Goal: Task Accomplishment & Management: Use online tool/utility

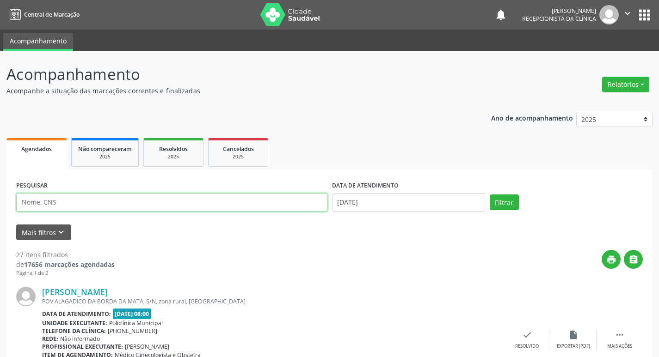
click at [241, 198] on input "text" at bounding box center [171, 202] width 311 height 18
type input "[PERSON_NAME]"
click at [490, 195] on button "Filtrar" at bounding box center [504, 203] width 29 height 16
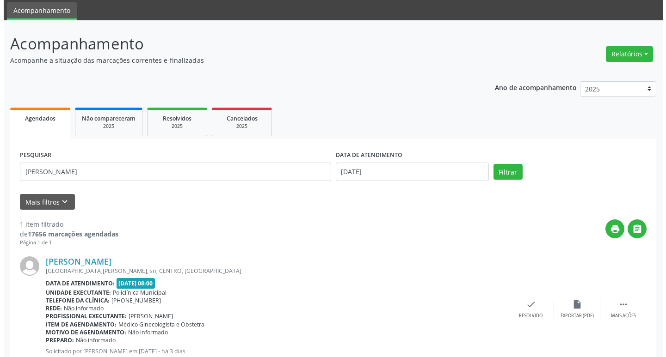
scroll to position [61, 0]
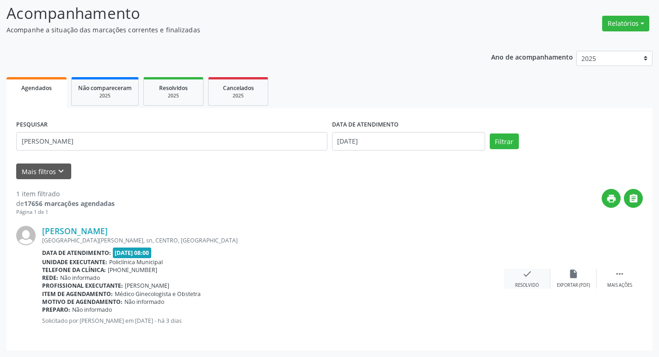
click at [536, 284] on div "Resolvido" at bounding box center [527, 286] width 24 height 6
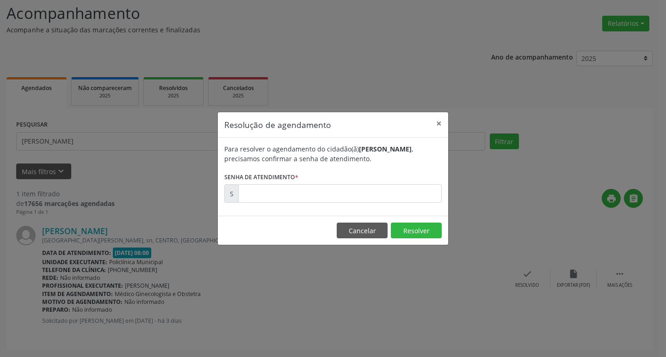
drag, startPoint x: 350, startPoint y: 205, endPoint x: 345, endPoint y: 202, distance: 5.0
click at [347, 204] on div "Para resolver o agendamento do cidadão(ã) [PERSON_NAME] , precisamos confirmar …" at bounding box center [333, 177] width 230 height 78
click at [341, 199] on input "text" at bounding box center [339, 194] width 203 height 18
type input "00171137"
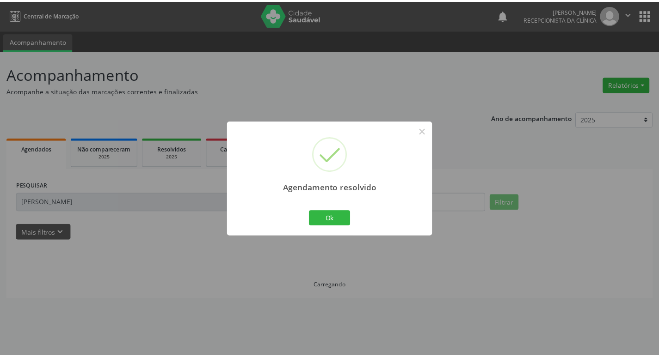
scroll to position [0, 0]
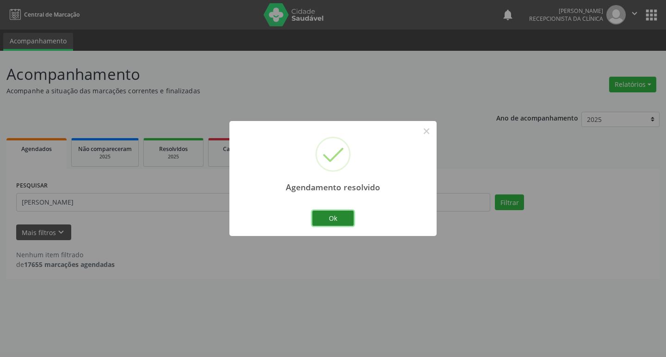
drag, startPoint x: 337, startPoint y: 210, endPoint x: 269, endPoint y: 197, distance: 68.8
click at [336, 211] on button "Ok" at bounding box center [333, 219] width 42 height 16
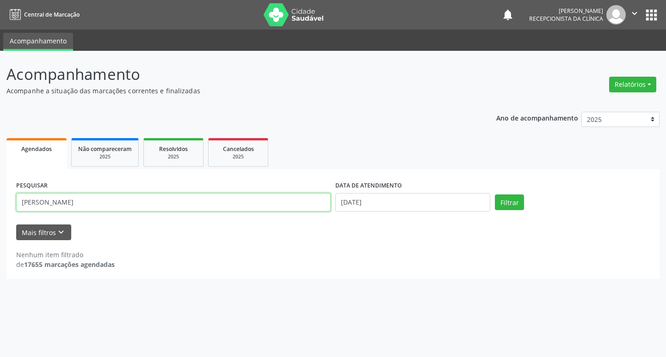
click at [260, 196] on input "[PERSON_NAME]" at bounding box center [173, 202] width 314 height 18
type input "[PERSON_NAME]"
click at [495, 195] on button "Filtrar" at bounding box center [509, 203] width 29 height 16
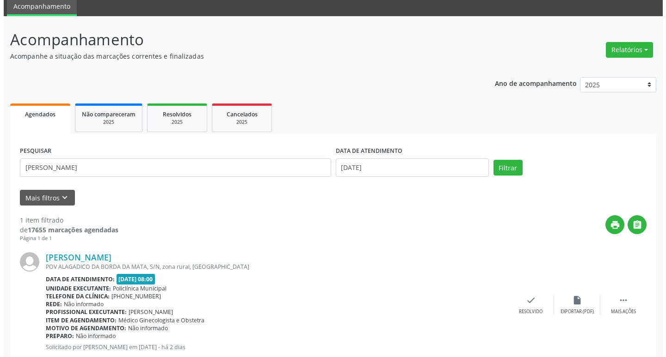
scroll to position [61, 0]
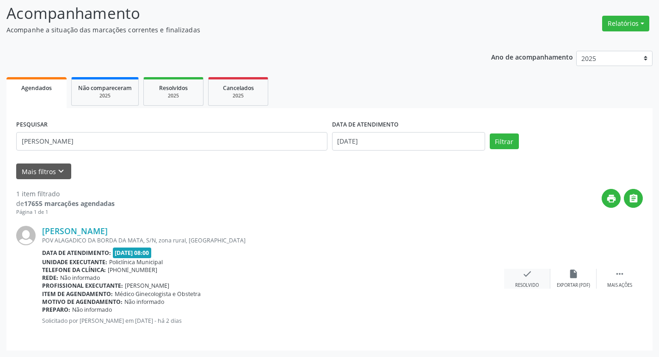
click at [542, 283] on div "check Resolvido" at bounding box center [527, 279] width 46 height 20
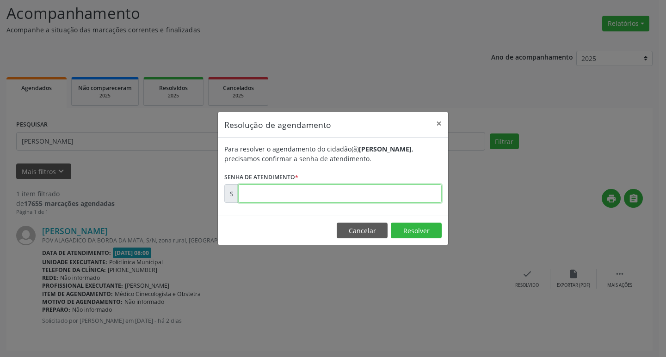
click at [308, 190] on input "text" at bounding box center [339, 194] width 203 height 18
type input "00171220"
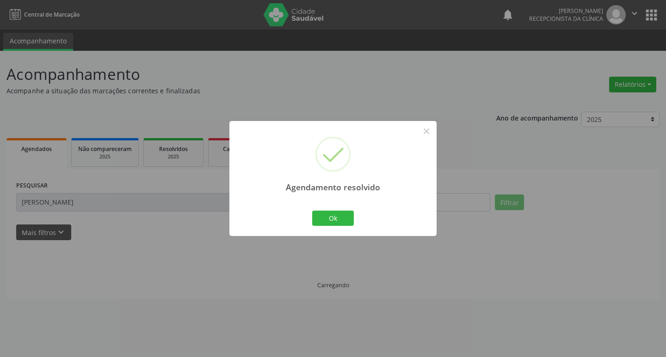
scroll to position [0, 0]
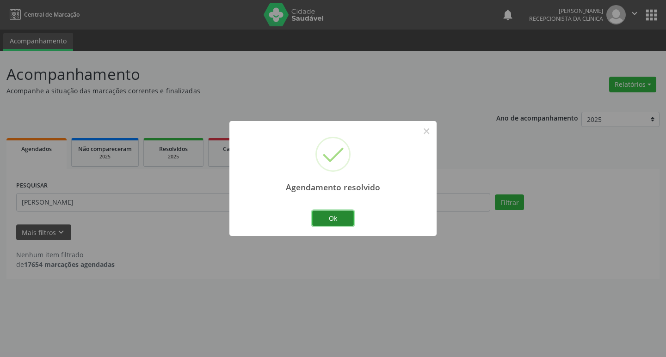
click at [315, 222] on button "Ok" at bounding box center [333, 219] width 42 height 16
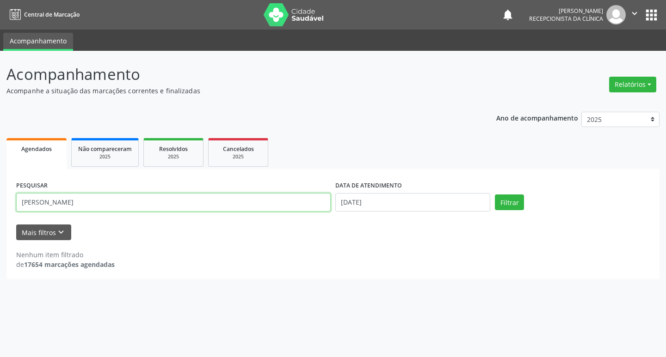
click at [294, 210] on input "[PERSON_NAME]" at bounding box center [173, 202] width 314 height 18
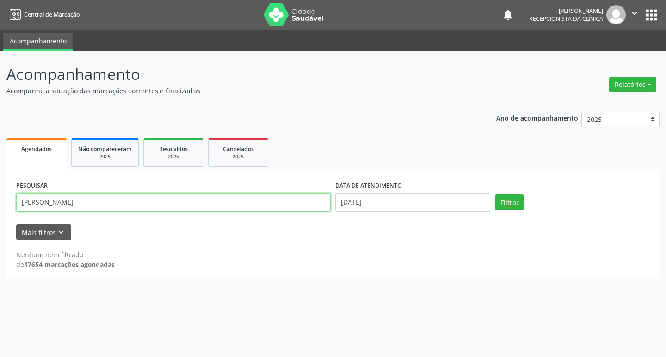
type input "[PERSON_NAME]"
click at [495, 195] on button "Filtrar" at bounding box center [509, 203] width 29 height 16
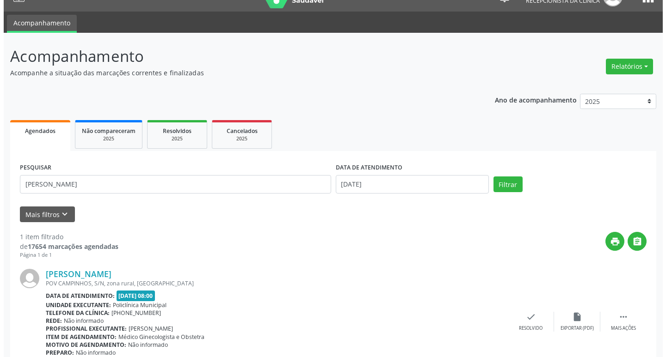
scroll to position [61, 0]
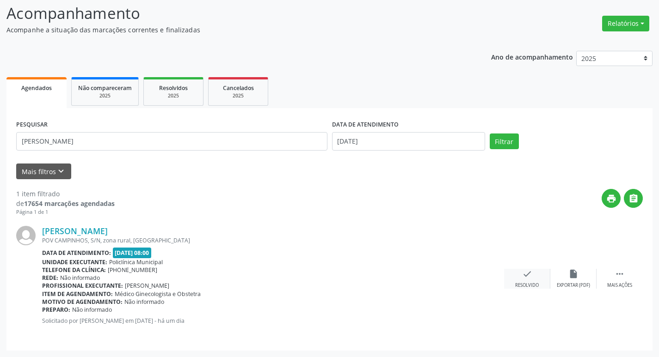
click at [530, 272] on icon "check" at bounding box center [527, 274] width 10 height 10
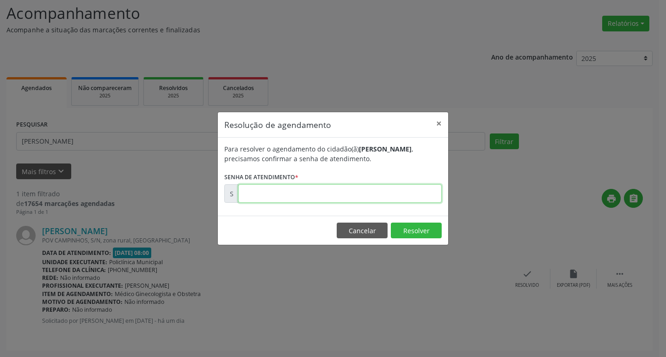
click at [303, 202] on input "text" at bounding box center [339, 194] width 203 height 18
type input "00171463"
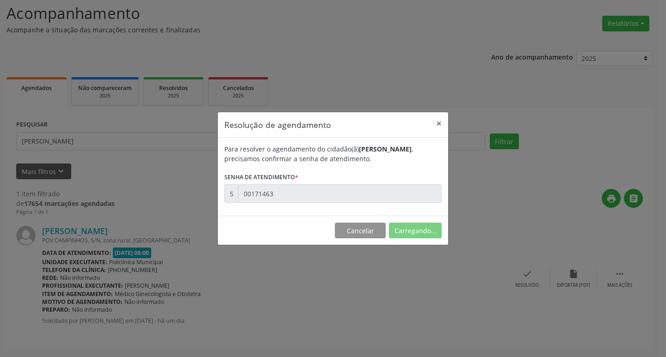
scroll to position [0, 0]
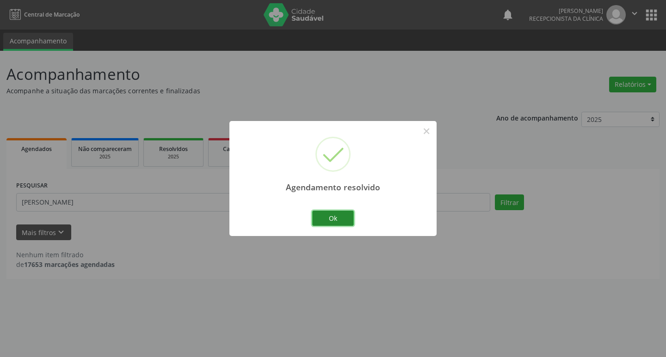
click at [342, 217] on button "Ok" at bounding box center [333, 219] width 42 height 16
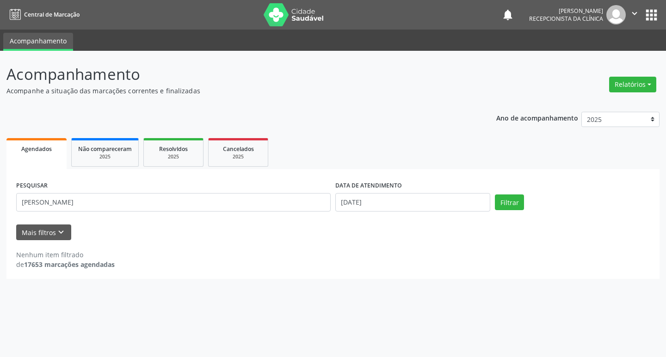
click at [296, 217] on div "PESQUISAR [PERSON_NAME]" at bounding box center [173, 198] width 319 height 39
click at [270, 199] on input "[PERSON_NAME]" at bounding box center [173, 202] width 314 height 18
type input "[PERSON_NAME]"
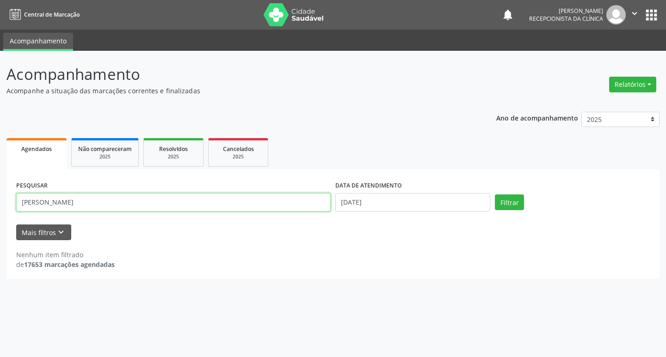
click at [495, 195] on button "Filtrar" at bounding box center [509, 203] width 29 height 16
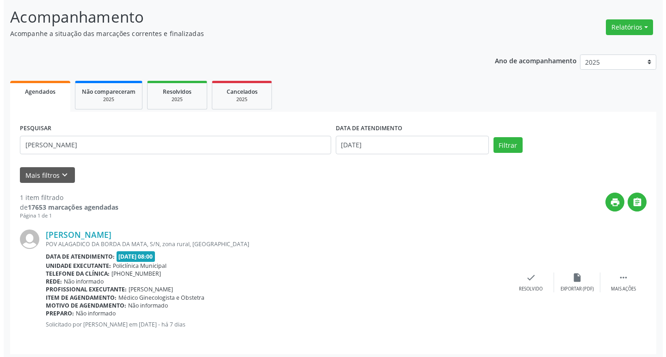
scroll to position [61, 0]
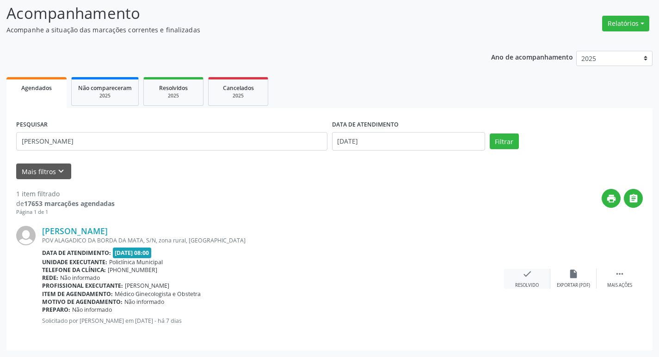
click at [530, 275] on icon "check" at bounding box center [527, 274] width 10 height 10
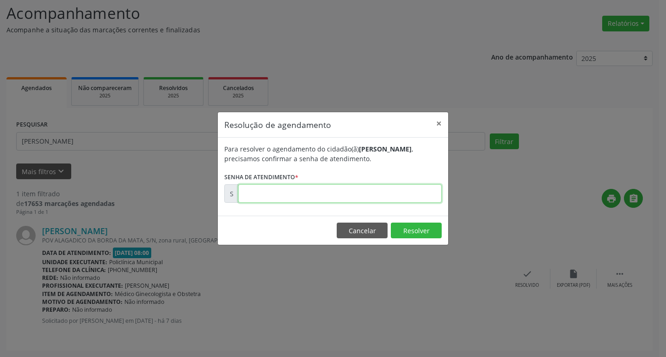
click at [321, 197] on input "text" at bounding box center [339, 194] width 203 height 18
type input "00170625"
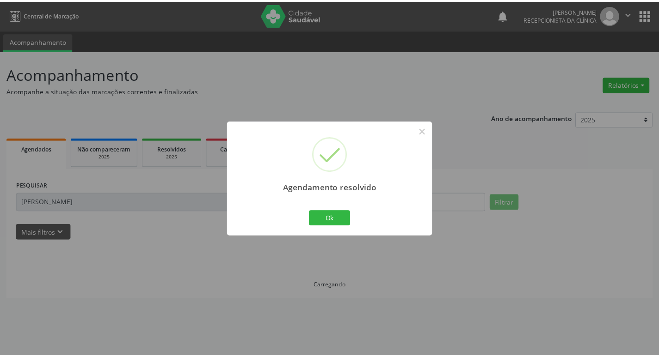
scroll to position [0, 0]
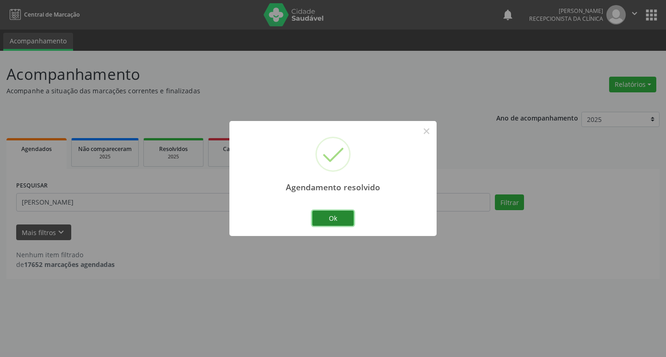
drag, startPoint x: 330, startPoint y: 217, endPoint x: 326, endPoint y: 216, distance: 4.8
click at [329, 216] on button "Ok" at bounding box center [333, 219] width 42 height 16
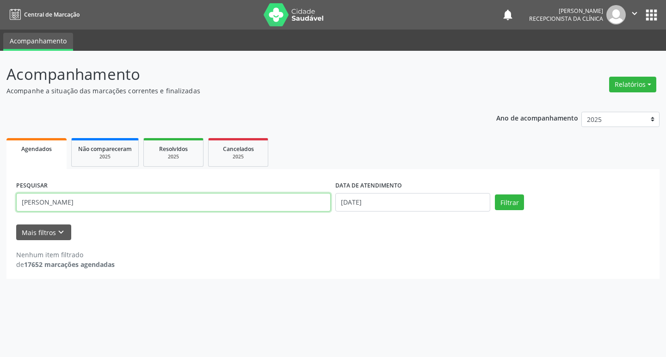
click at [273, 195] on input "[PERSON_NAME]" at bounding box center [173, 202] width 314 height 18
click at [495, 195] on button "Filtrar" at bounding box center [509, 203] width 29 height 16
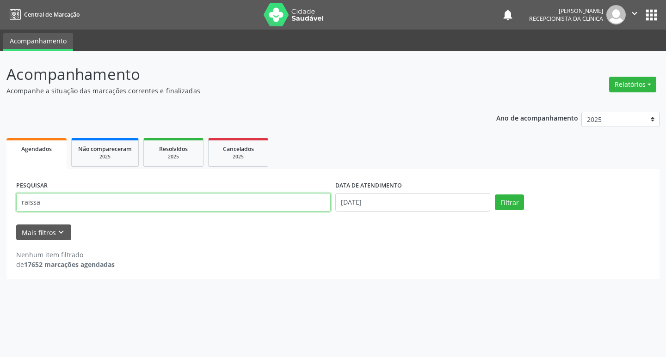
click at [75, 200] on input "raissa" at bounding box center [173, 202] width 314 height 18
type input "raisa"
click at [495, 195] on button "Filtrar" at bounding box center [509, 203] width 29 height 16
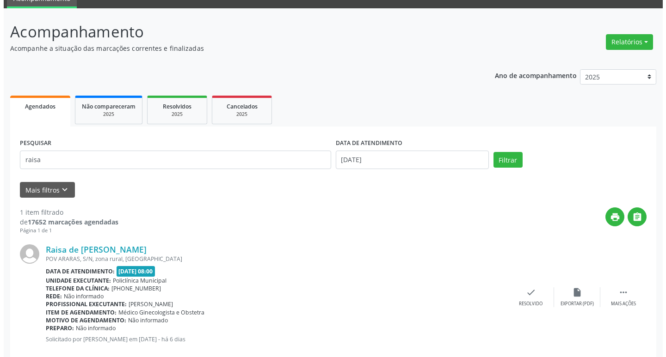
scroll to position [61, 0]
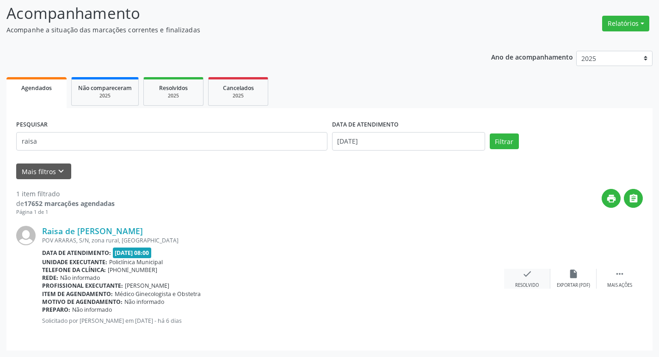
click at [549, 280] on div "check Resolvido" at bounding box center [527, 279] width 46 height 20
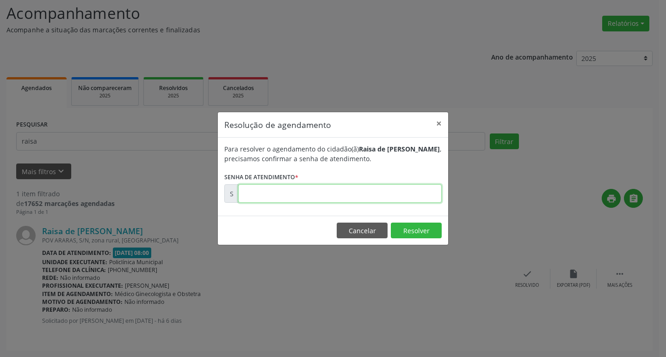
click at [339, 194] on input "text" at bounding box center [339, 194] width 203 height 18
type input "00170744"
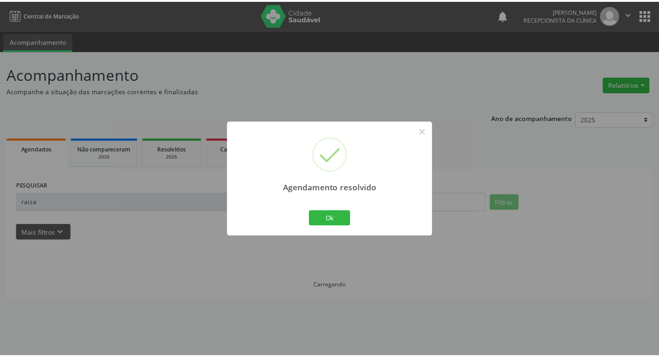
scroll to position [0, 0]
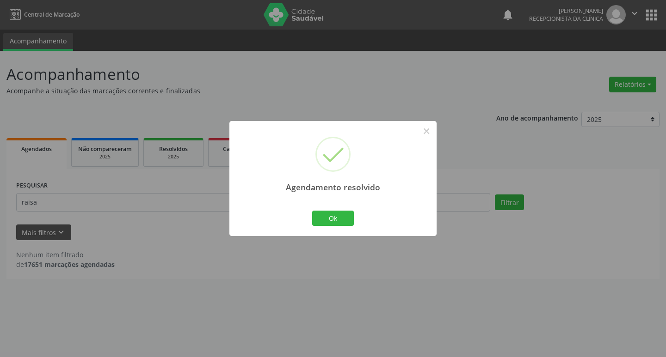
click at [340, 210] on div "Ok Cancel" at bounding box center [333, 218] width 46 height 19
click at [337, 217] on button "Ok" at bounding box center [333, 219] width 42 height 16
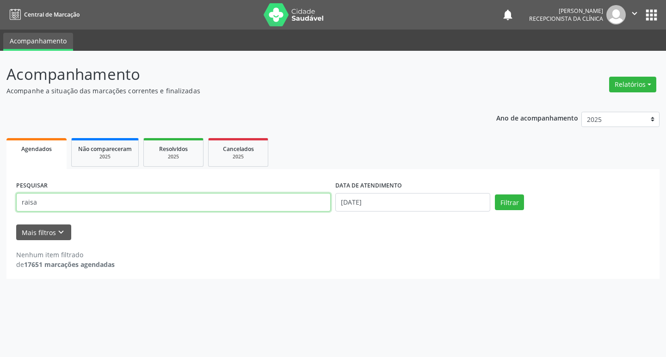
click at [309, 209] on input "raisa" at bounding box center [173, 202] width 314 height 18
type input "[PERSON_NAME]"
click at [495, 195] on button "Filtrar" at bounding box center [509, 203] width 29 height 16
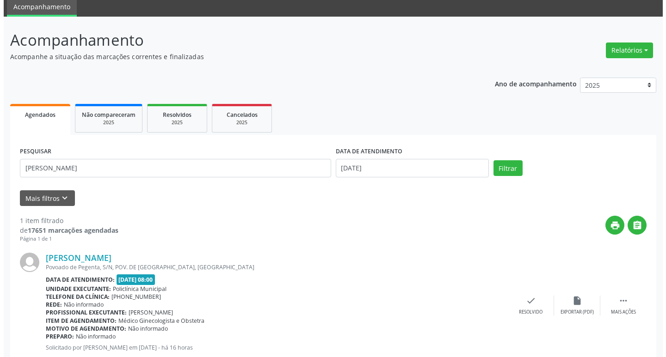
scroll to position [61, 0]
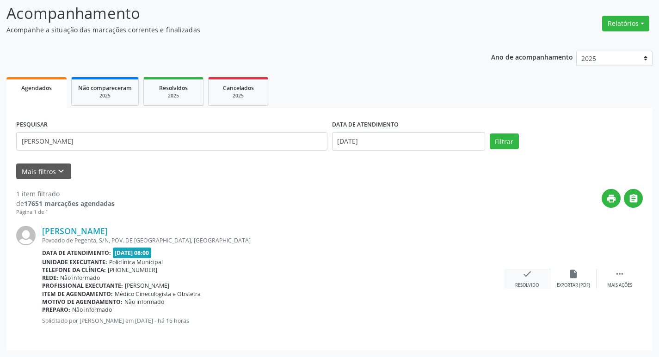
click at [528, 277] on icon "check" at bounding box center [527, 274] width 10 height 10
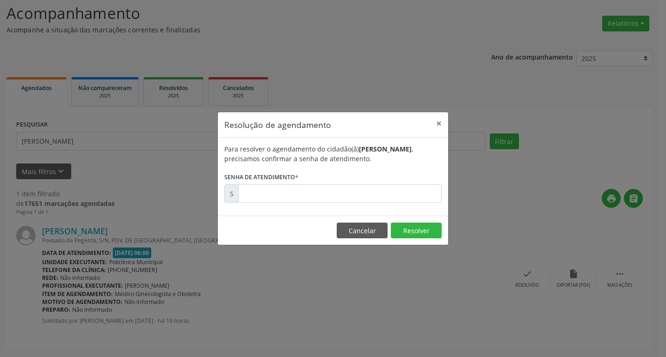
click at [287, 204] on div "Para resolver o agendamento do cidadão(ã) [PERSON_NAME] , precisamos confirmar …" at bounding box center [333, 177] width 230 height 78
click at [283, 197] on input "text" at bounding box center [339, 194] width 203 height 18
type input "00171610"
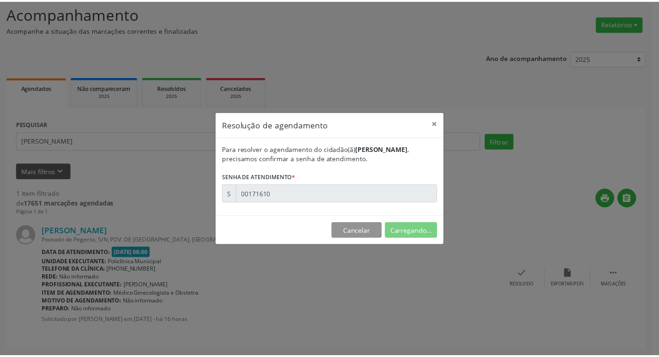
scroll to position [0, 0]
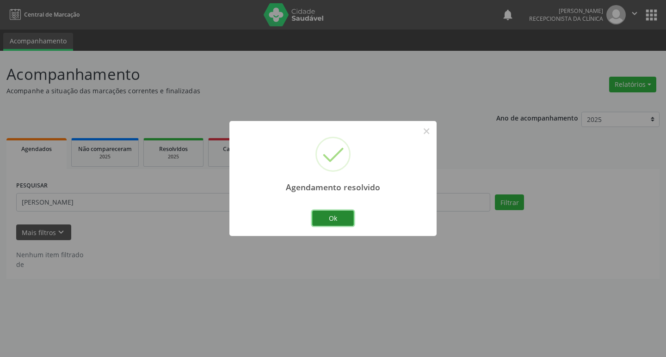
click at [329, 218] on button "Ok" at bounding box center [333, 219] width 42 height 16
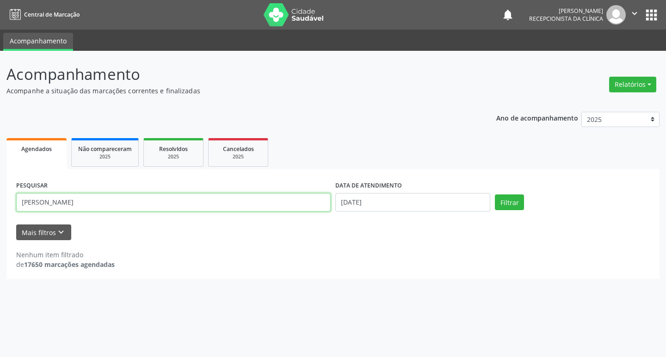
drag, startPoint x: 68, startPoint y: 201, endPoint x: 72, endPoint y: 203, distance: 5.0
click at [71, 203] on input "[PERSON_NAME]" at bounding box center [173, 202] width 314 height 18
click at [72, 203] on input "[PERSON_NAME]" at bounding box center [173, 202] width 314 height 18
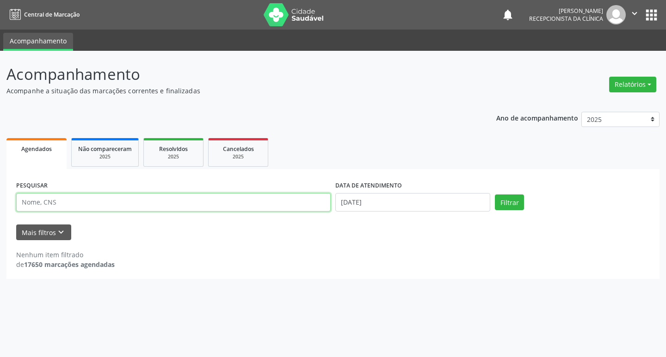
click at [495, 195] on button "Filtrar" at bounding box center [509, 203] width 29 height 16
